Goal: Information Seeking & Learning: Learn about a topic

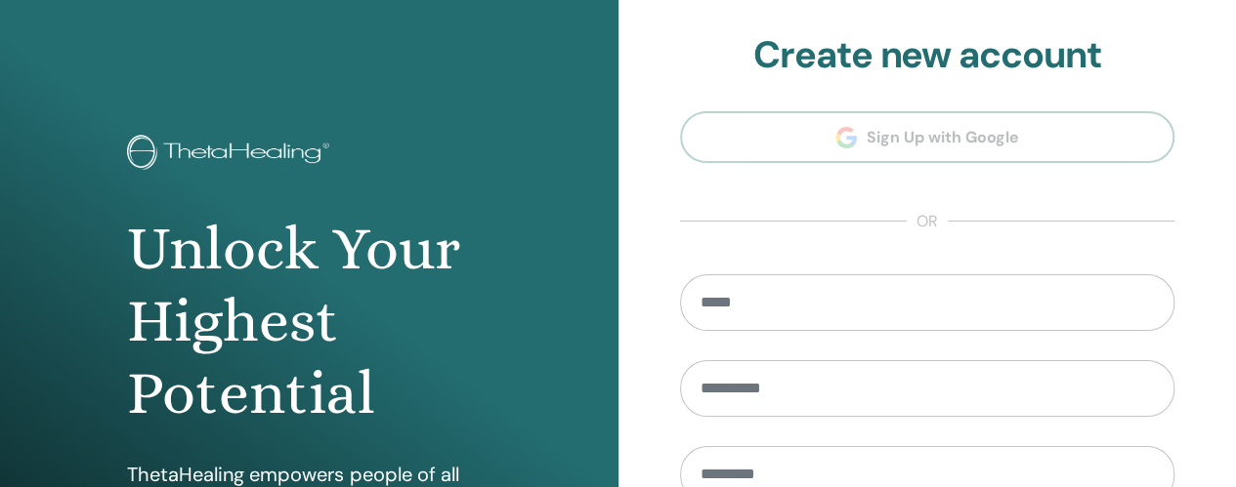
click at [937, 146] on section "**********" at bounding box center [927, 441] width 495 height 817
click at [895, 71] on h2 "Create new account" at bounding box center [927, 55] width 495 height 45
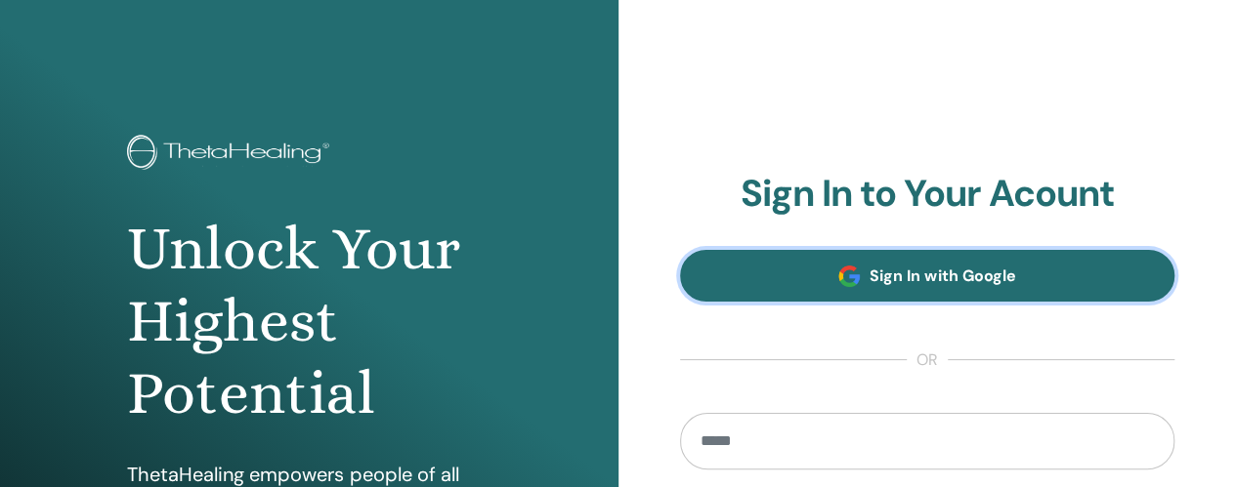
click at [959, 283] on span "Sign In with Google" at bounding box center [942, 276] width 146 height 21
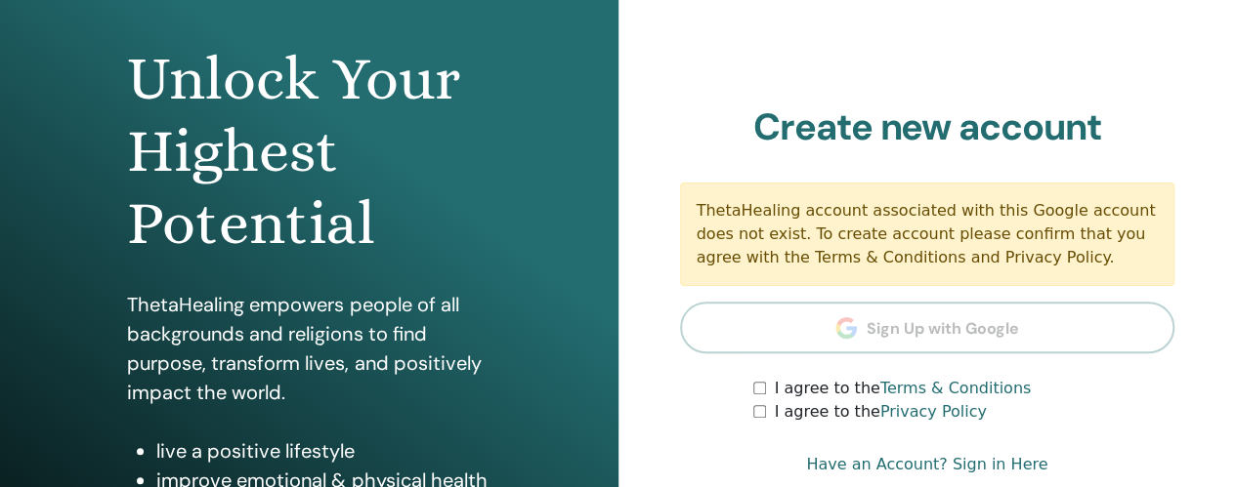
scroll to position [195, 0]
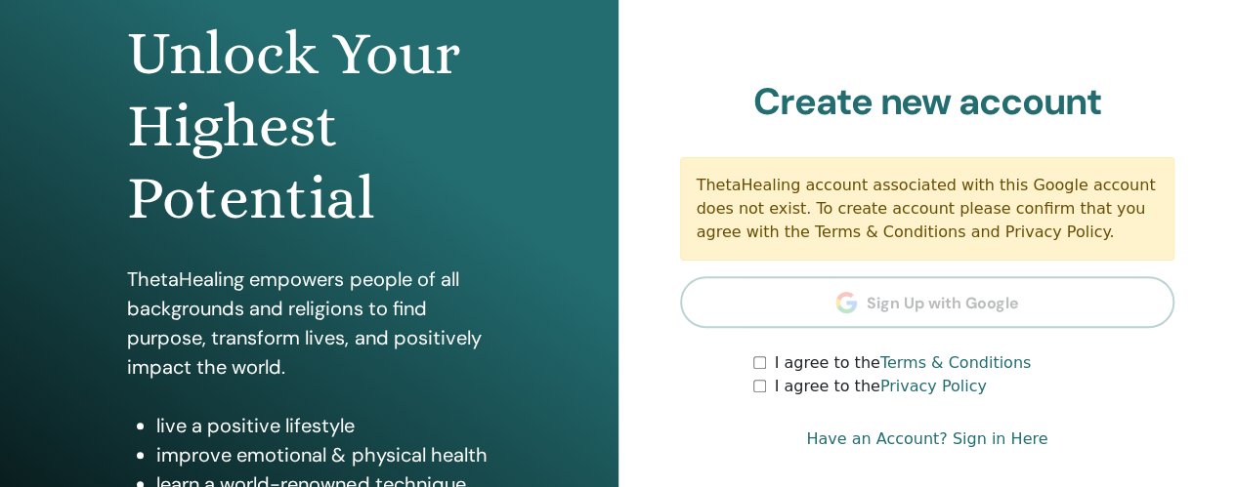
click at [760, 369] on div "I agree to the Terms & Conditions" at bounding box center [963, 363] width 421 height 23
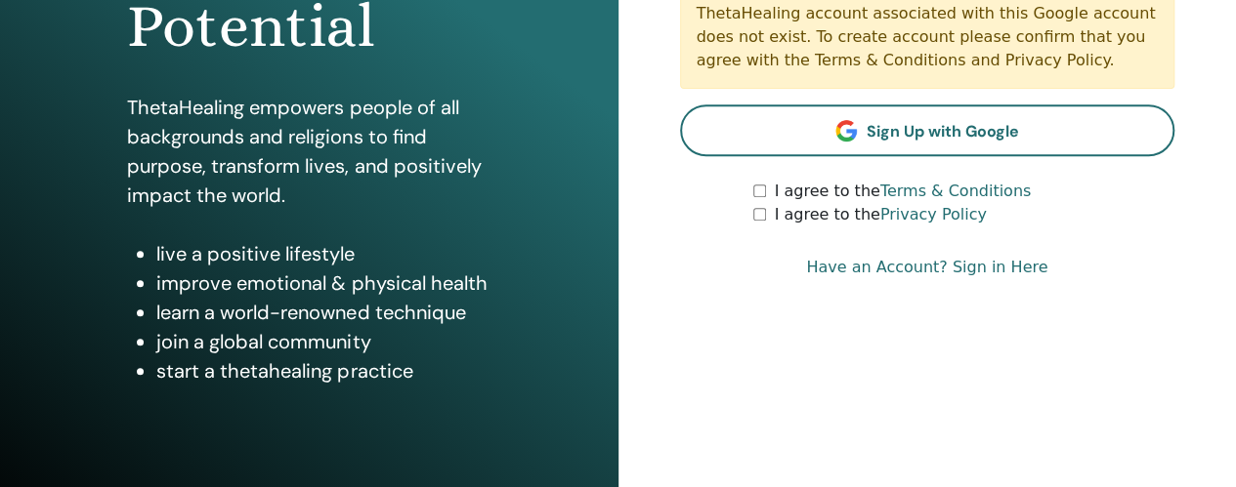
scroll to position [391, 0]
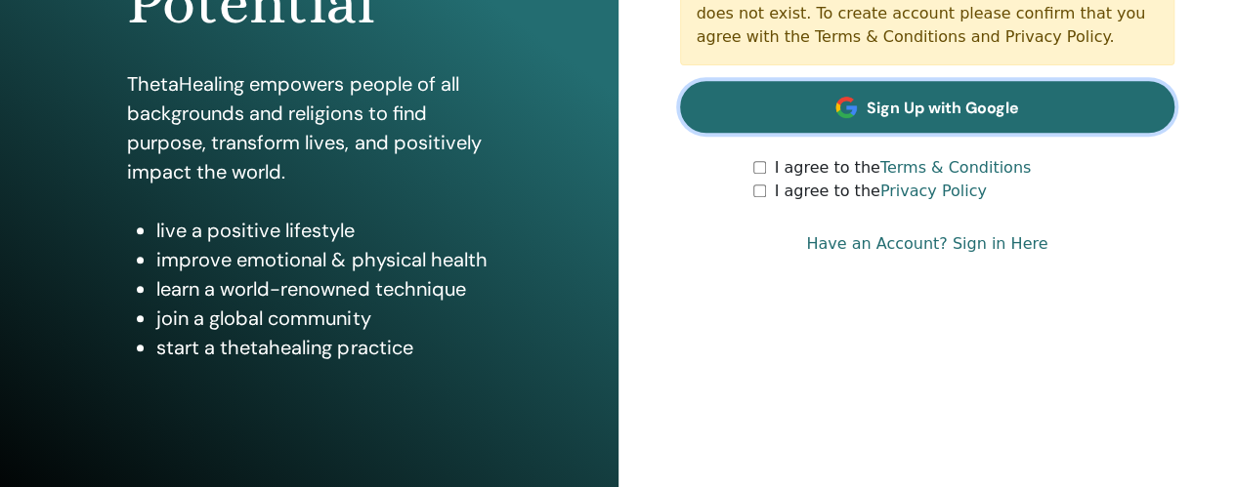
click at [928, 112] on span "Sign Up with Google" at bounding box center [943, 108] width 152 height 21
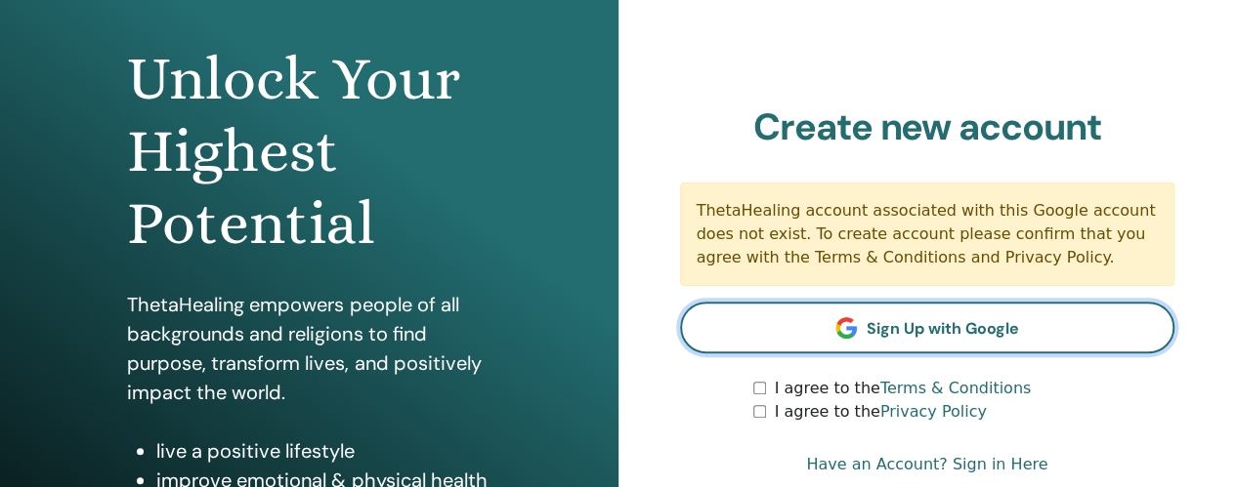
scroll to position [156, 0]
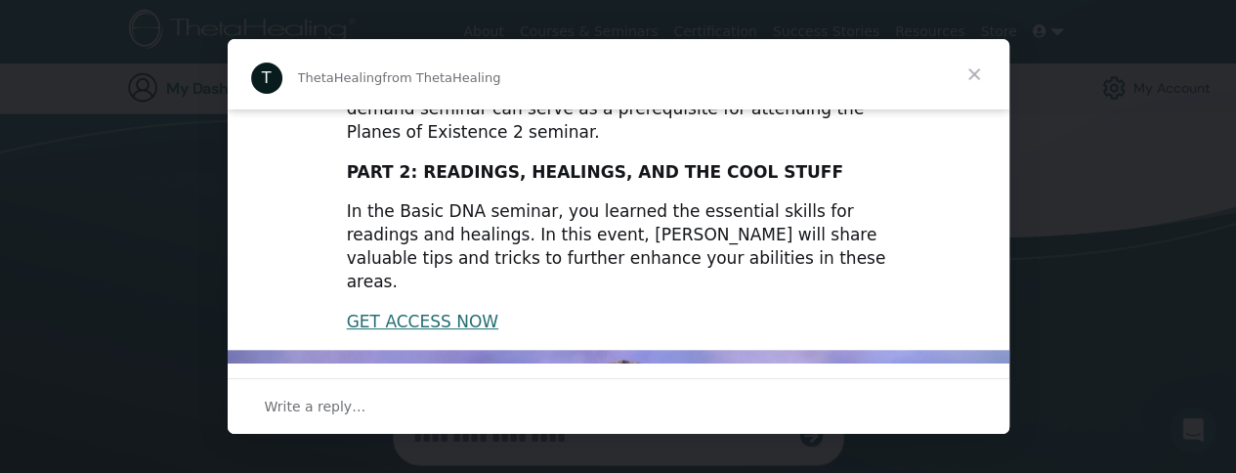
scroll to position [393, 0]
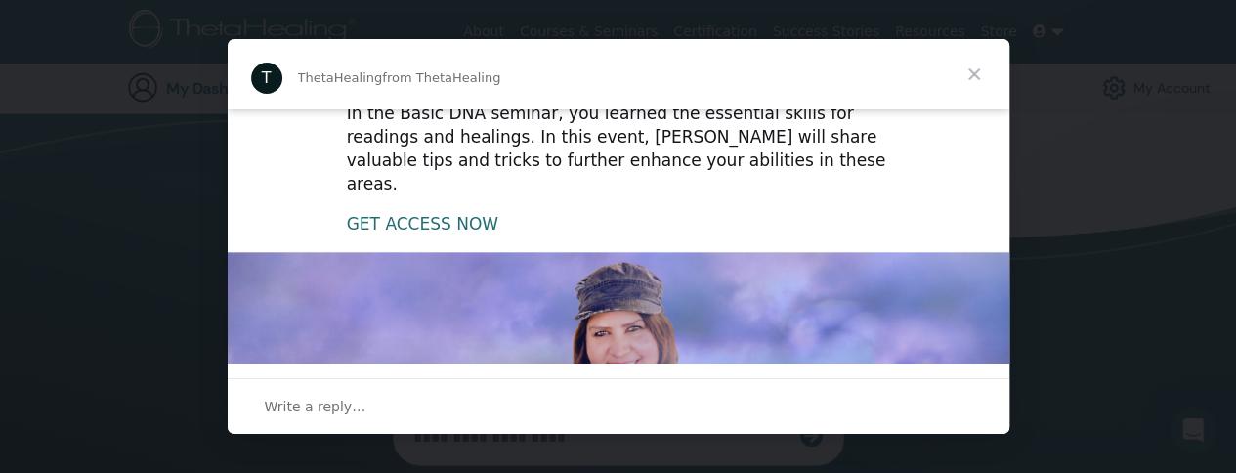
click at [415, 214] on link "GET ACCESS NOW" at bounding box center [422, 224] width 151 height 20
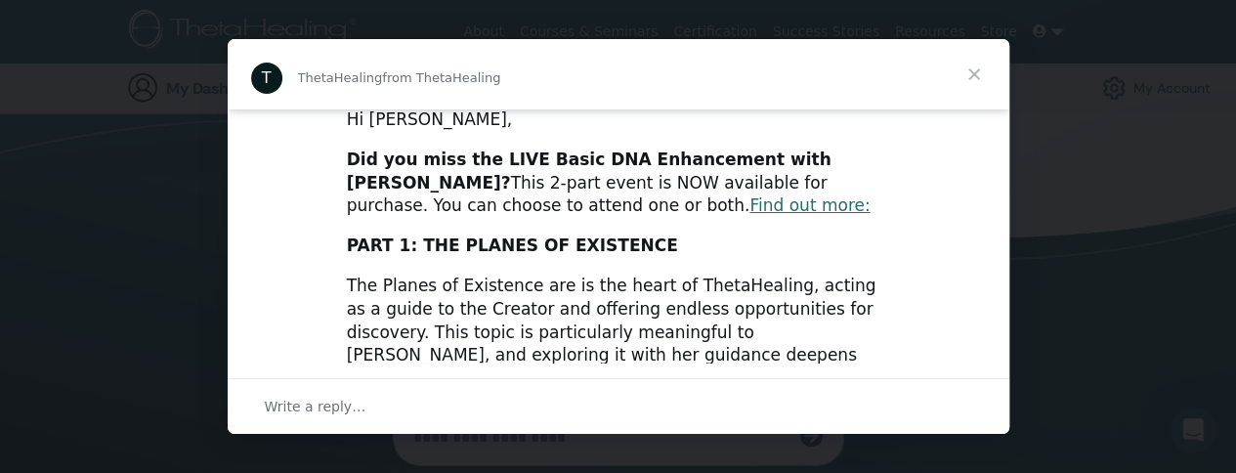
scroll to position [0, 0]
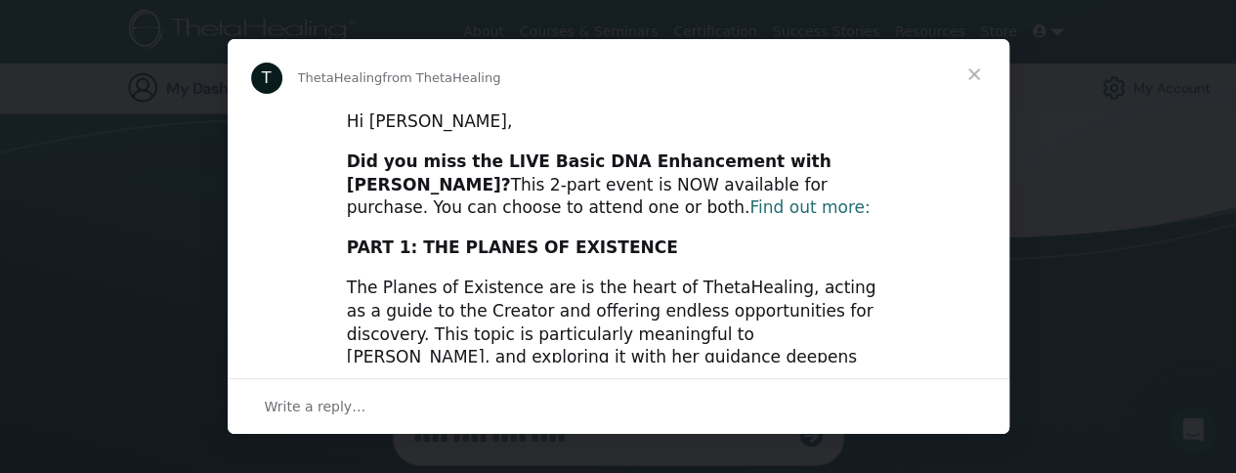
click at [749, 207] on link "Find out more:" at bounding box center [809, 207] width 120 height 20
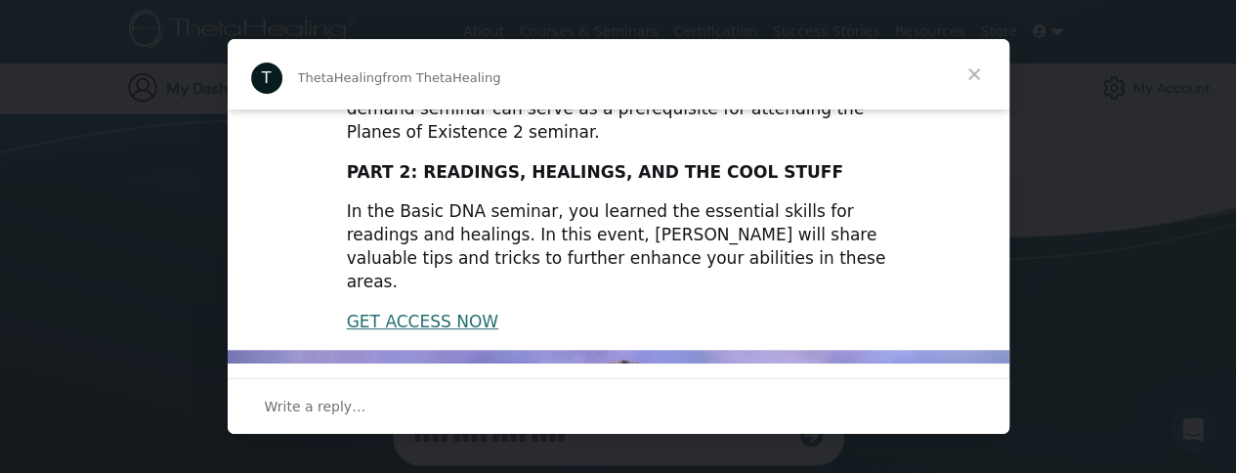
scroll to position [2, 0]
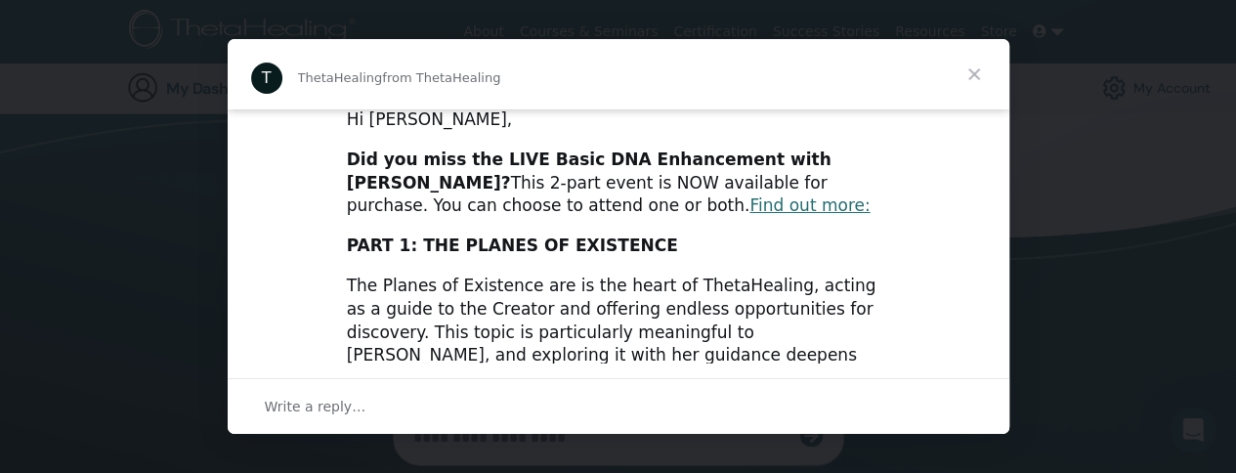
click at [972, 73] on span "Close" at bounding box center [974, 74] width 70 height 70
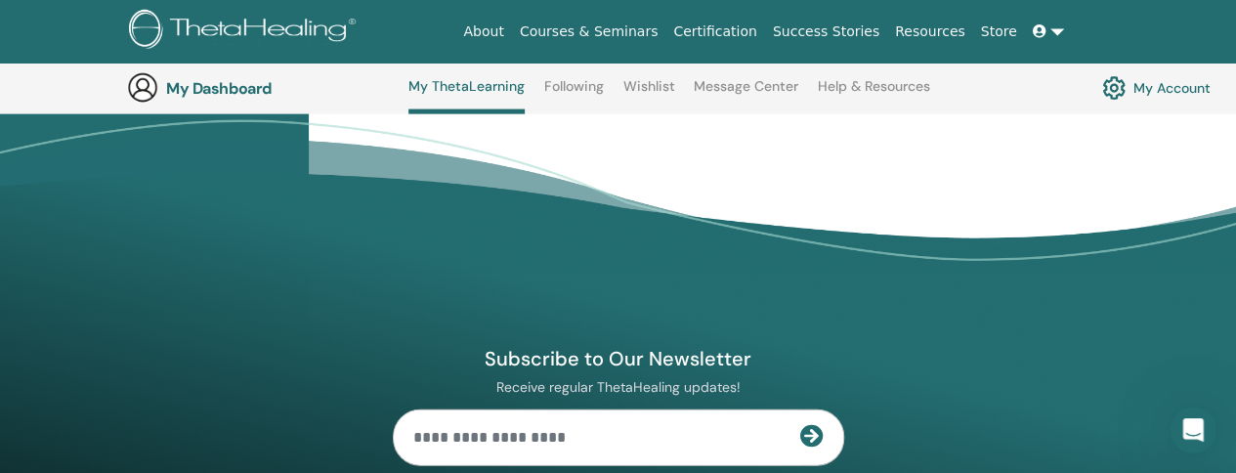
click at [1000, 32] on link "Store" at bounding box center [999, 32] width 52 height 36
click at [1044, 33] on icon at bounding box center [1040, 31] width 14 height 14
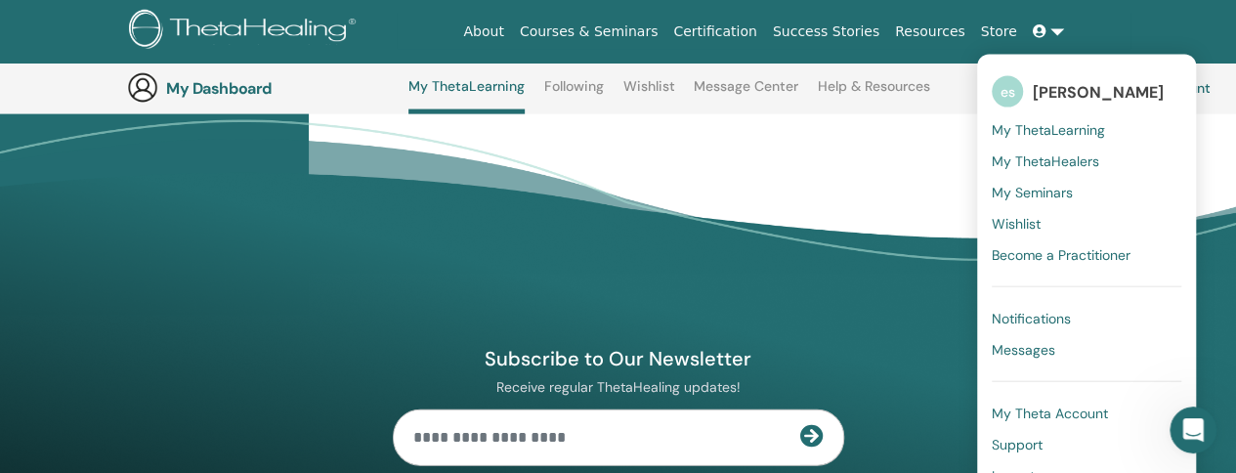
click at [1058, 134] on span "My ThetaLearning" at bounding box center [1048, 130] width 113 height 18
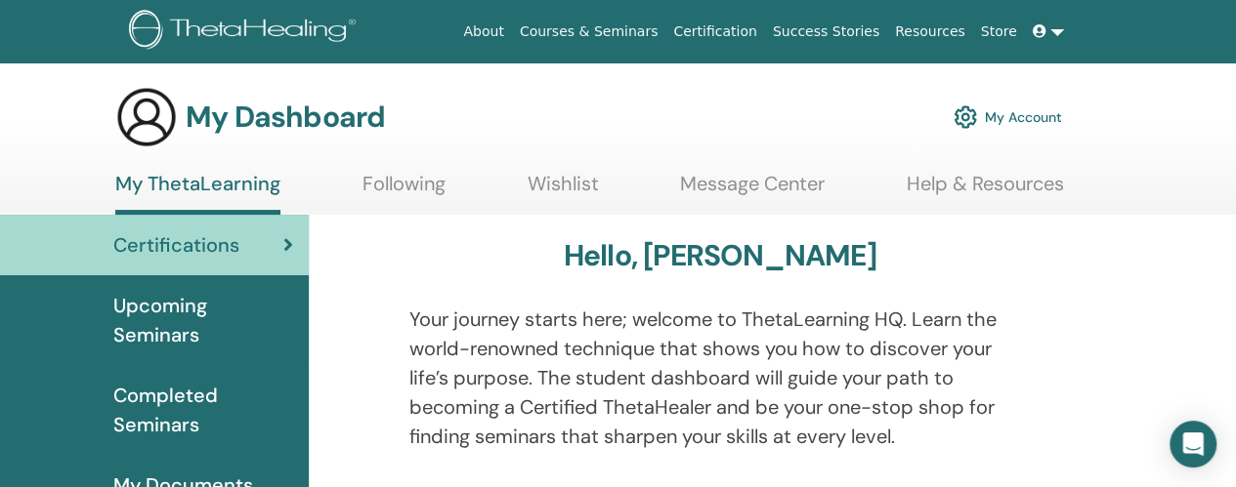
click at [174, 325] on span "Upcoming Seminars" at bounding box center [203, 320] width 180 height 59
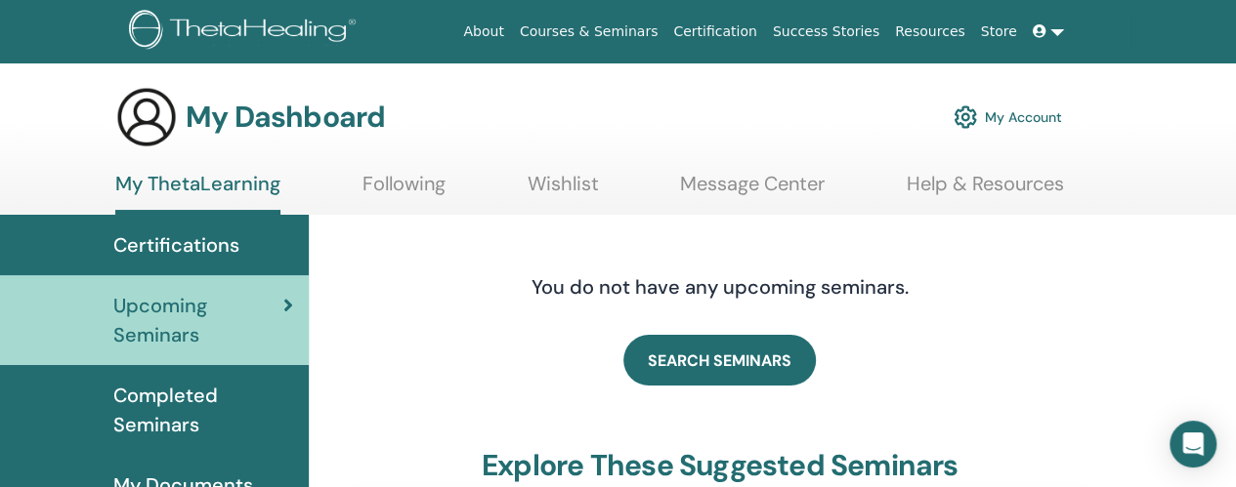
click at [162, 245] on span "Certifications" at bounding box center [176, 245] width 126 height 29
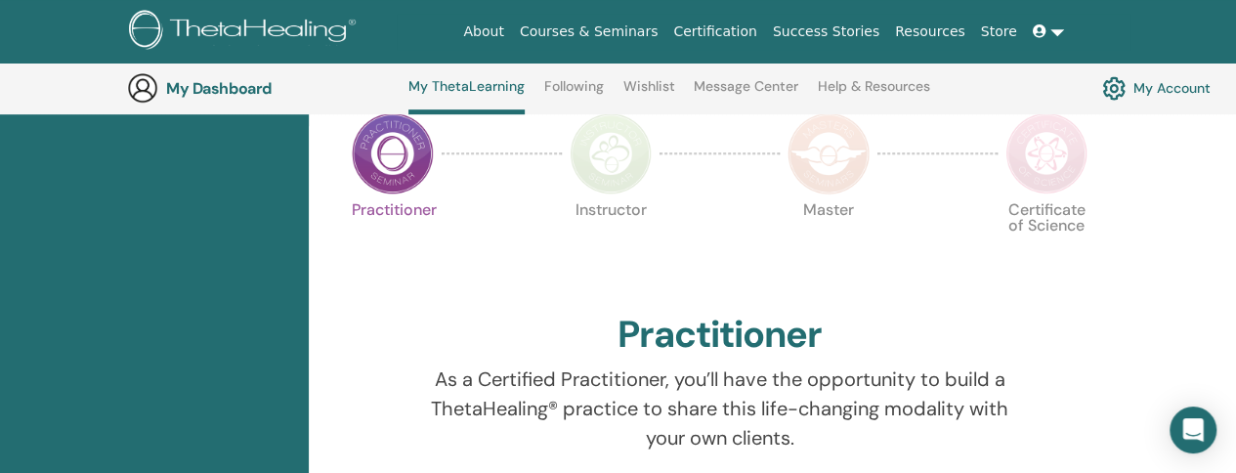
scroll to position [735, 0]
